Goal: Task Accomplishment & Management: Use online tool/utility

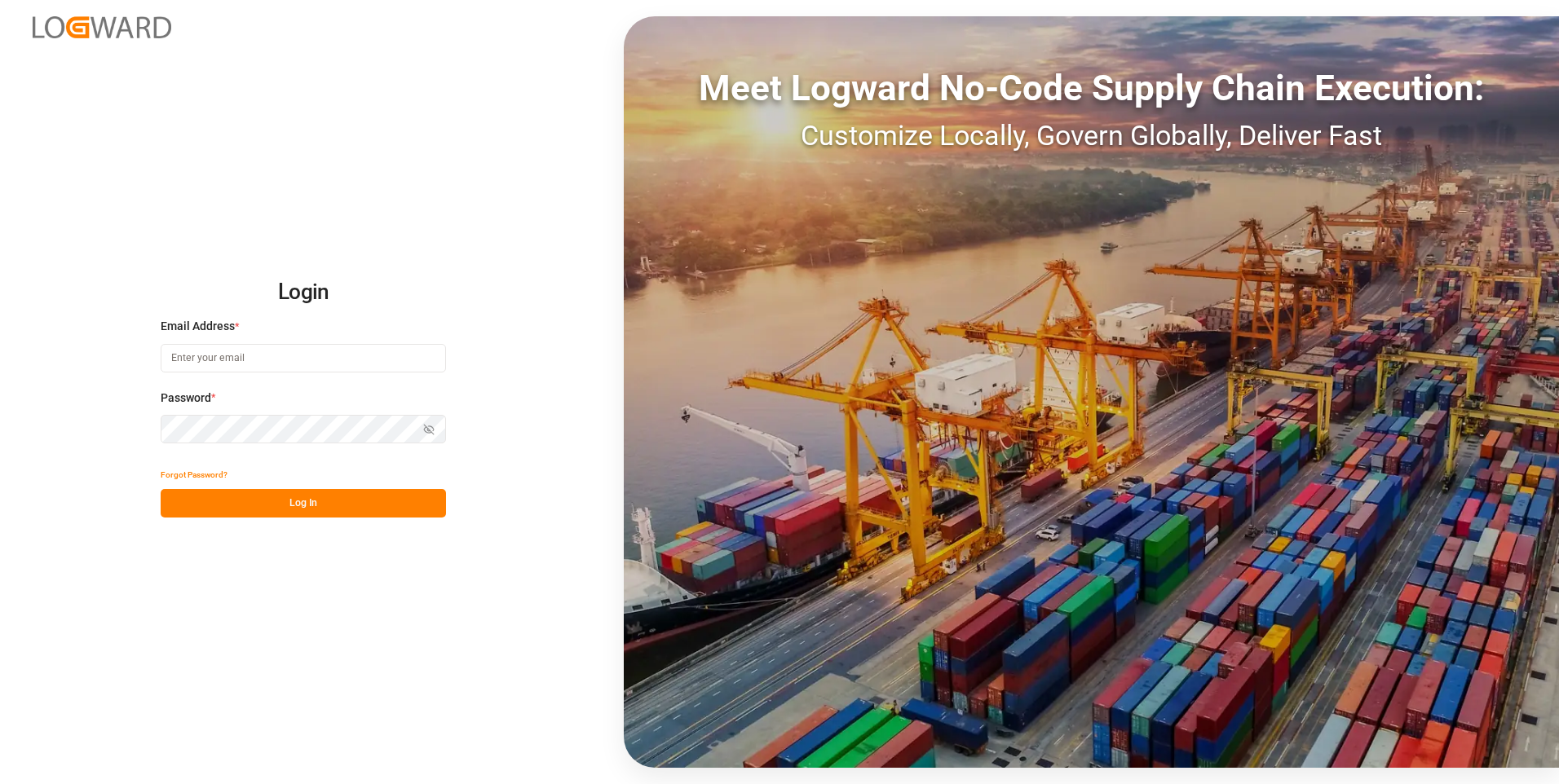
type input "[EMAIL_ADDRESS][DOMAIN_NAME]"
click at [296, 503] on button "Log In" at bounding box center [303, 503] width 285 height 29
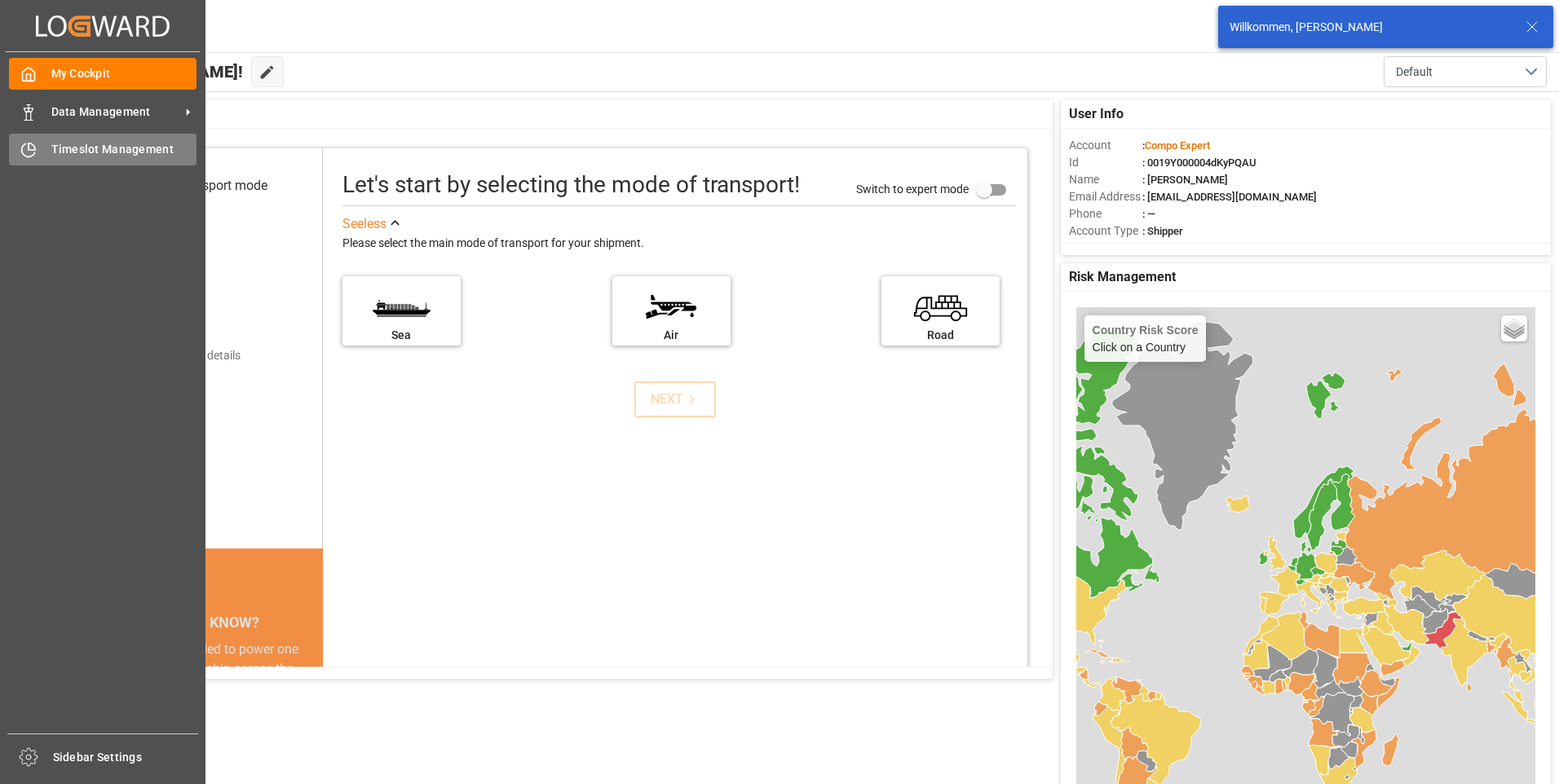
click at [36, 146] on icon at bounding box center [29, 151] width 17 height 17
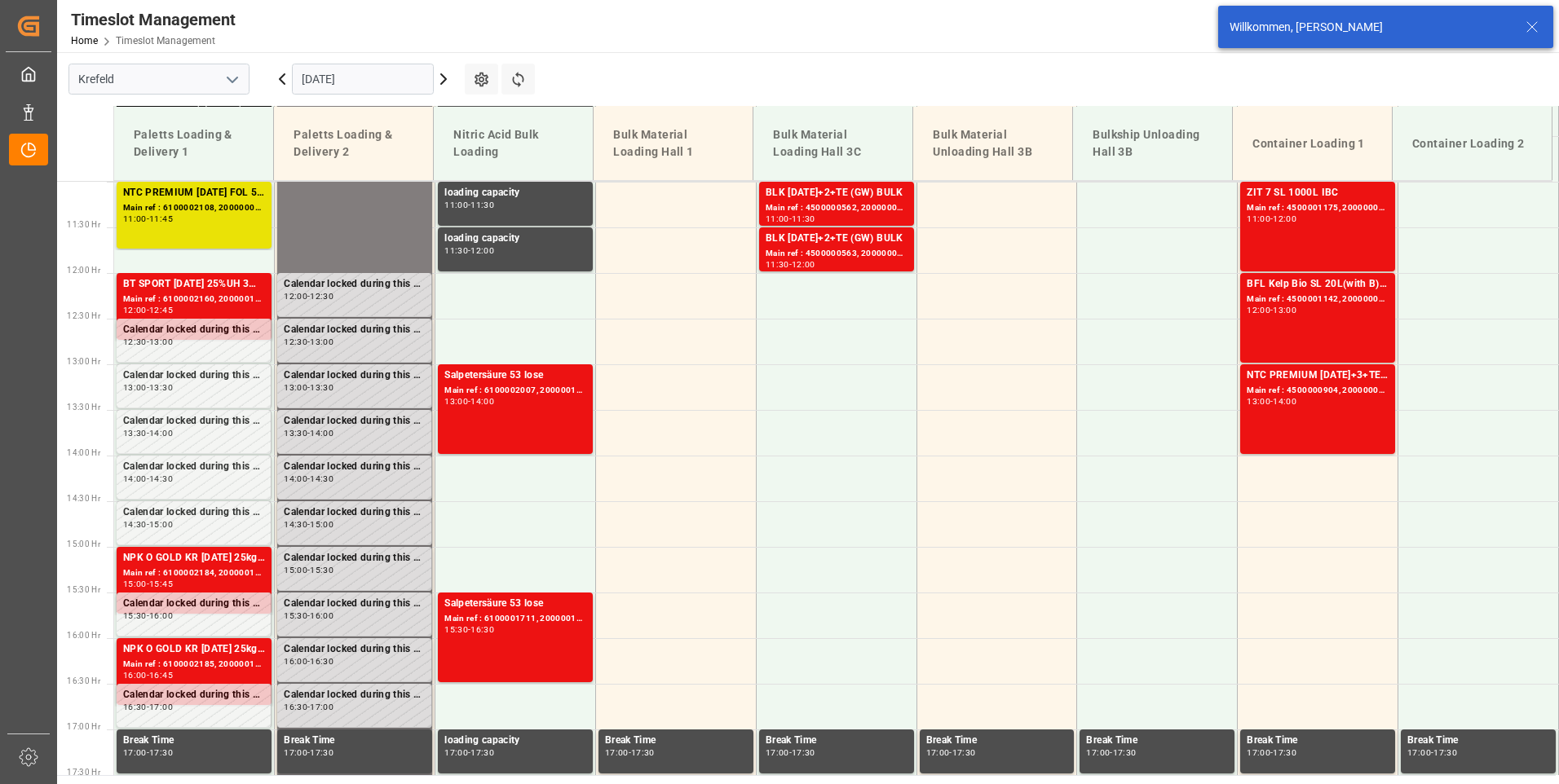
scroll to position [1011, 0]
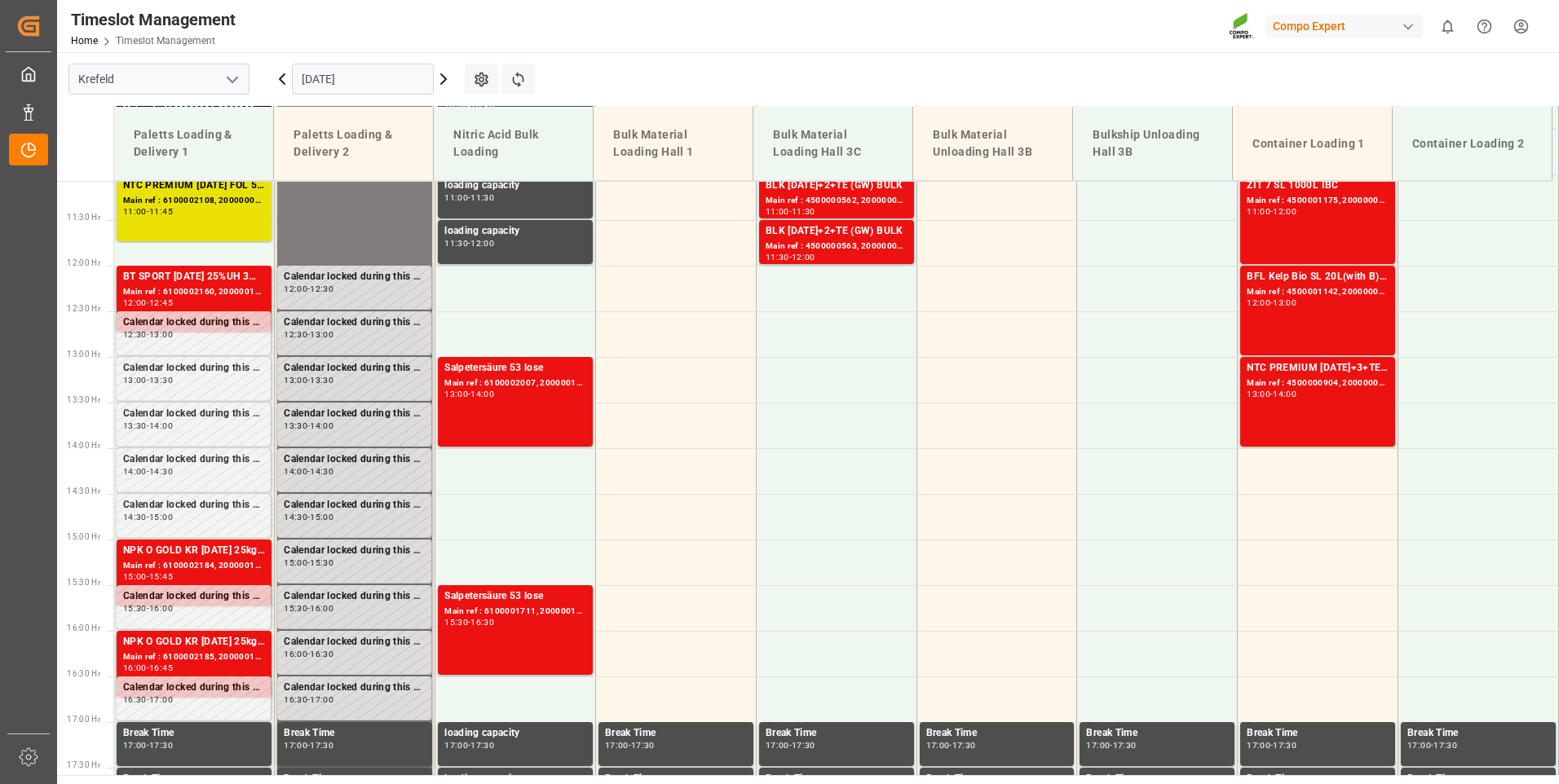
click at [448, 81] on icon at bounding box center [443, 78] width 19 height 19
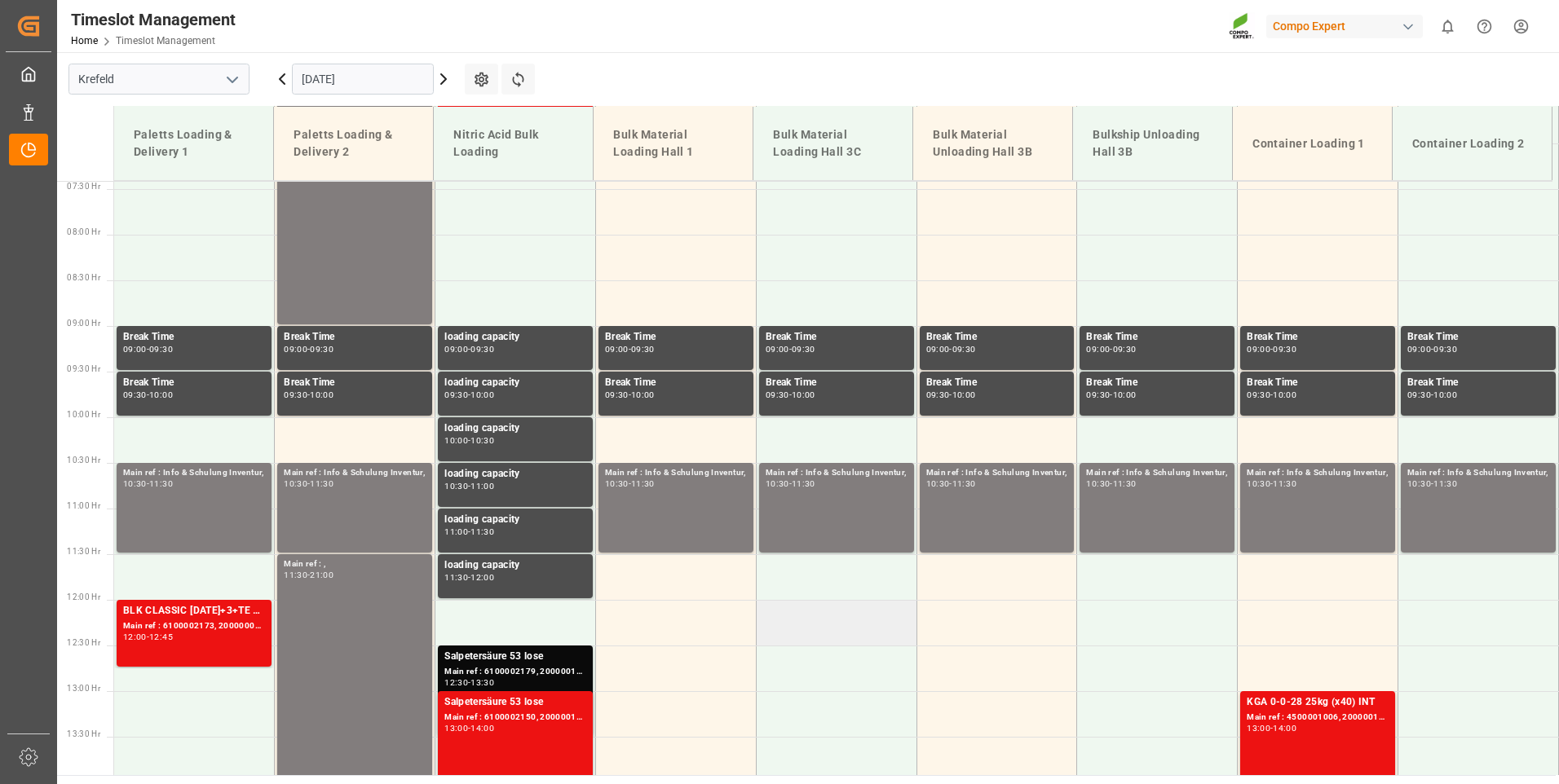
scroll to position [685, 0]
